Goal: Check status: Check status

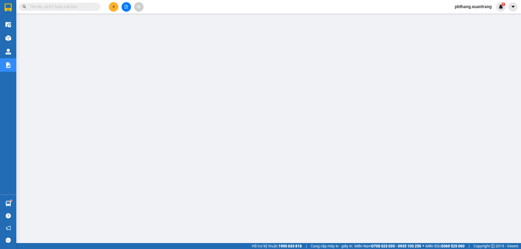
click at [80, 4] on span at bounding box center [59, 7] width 81 height 8
click at [81, 6] on input "text" at bounding box center [62, 7] width 64 height 6
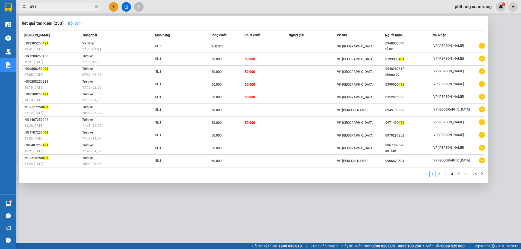
type input "491"
click at [73, 21] on strong "Bộ lọc" at bounding box center [75, 23] width 15 height 4
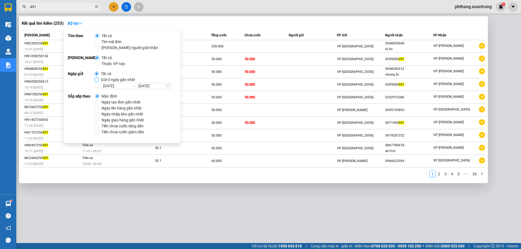
click at [97, 80] on input "Gửi 3 ngày gần nhất" at bounding box center [96, 80] width 4 height 4
radio input "true"
radio input "false"
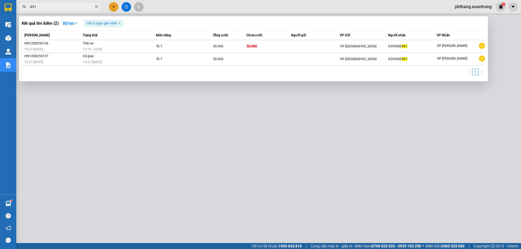
click at [240, 138] on div at bounding box center [260, 124] width 521 height 249
click at [71, 8] on input "491" at bounding box center [62, 7] width 64 height 6
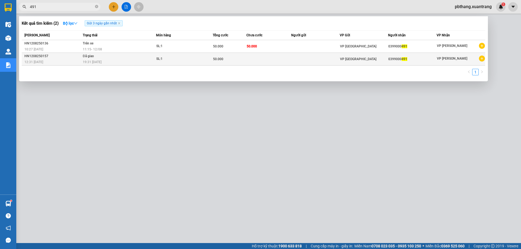
click at [138, 56] on td "Đã giao 19:31 [DATE]" at bounding box center [118, 59] width 75 height 13
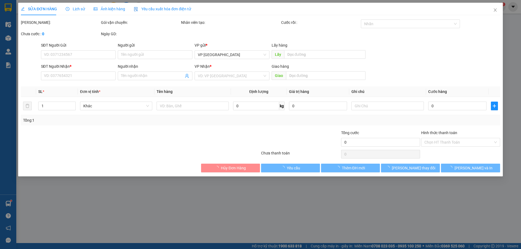
type input "0399000491"
type input "50.000"
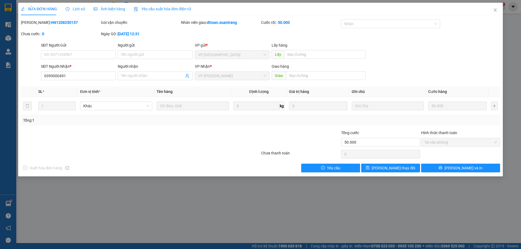
click at [100, 6] on div "Ảnh kiện hàng" at bounding box center [109, 9] width 31 height 6
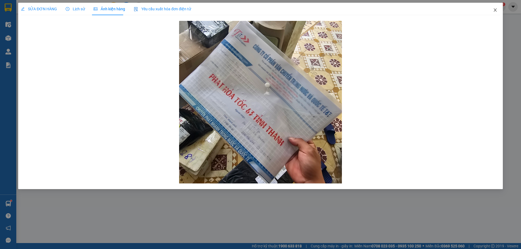
click at [493, 11] on icon "close" at bounding box center [495, 10] width 4 height 4
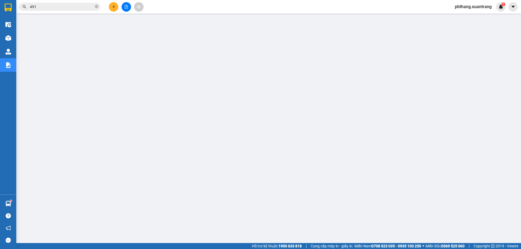
click at [80, 6] on input "491" at bounding box center [62, 7] width 64 height 6
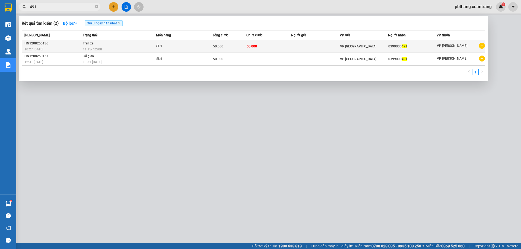
click at [152, 43] on td "Trên xe 11:15 [DATE]" at bounding box center [118, 46] width 75 height 13
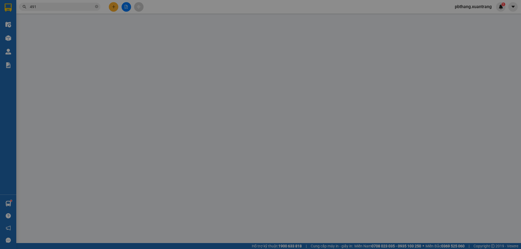
type input "0399000491"
type input "50.000"
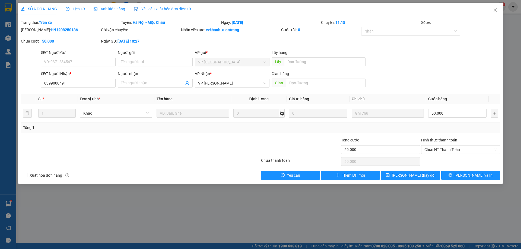
click at [113, 11] on span "Ảnh kiện hàng" at bounding box center [109, 9] width 31 height 4
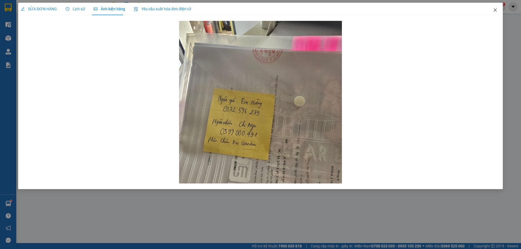
click at [496, 10] on icon "close" at bounding box center [495, 10] width 4 height 4
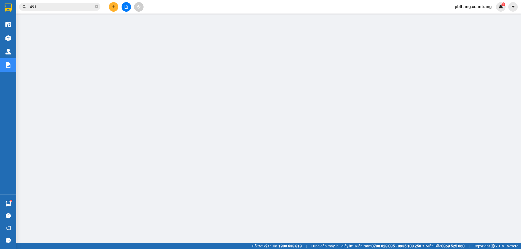
click at [75, 6] on input "491" at bounding box center [62, 7] width 64 height 6
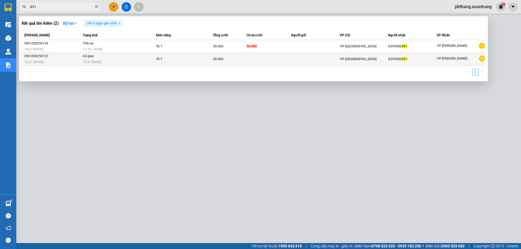
click at [217, 59] on span "50.000" at bounding box center [218, 59] width 10 height 4
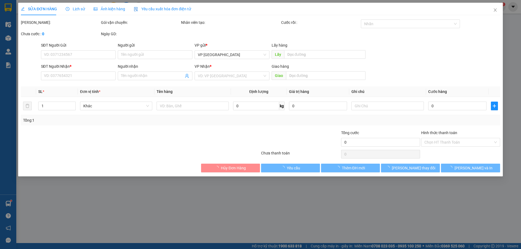
type input "0399000491"
type input "50.000"
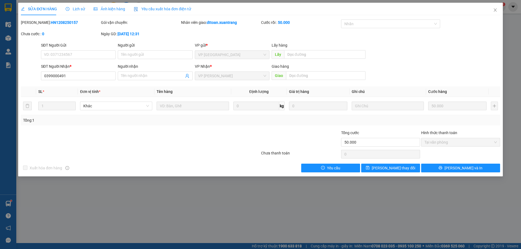
click at [75, 11] on span "Lịch sử" at bounding box center [75, 9] width 19 height 4
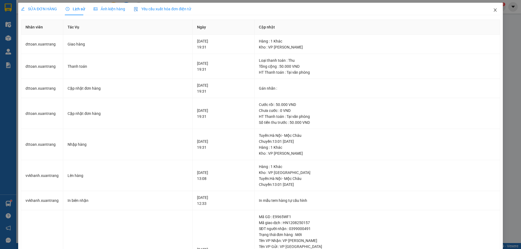
click at [492, 8] on span "Close" at bounding box center [495, 10] width 15 height 15
